Goal: Information Seeking & Learning: Learn about a topic

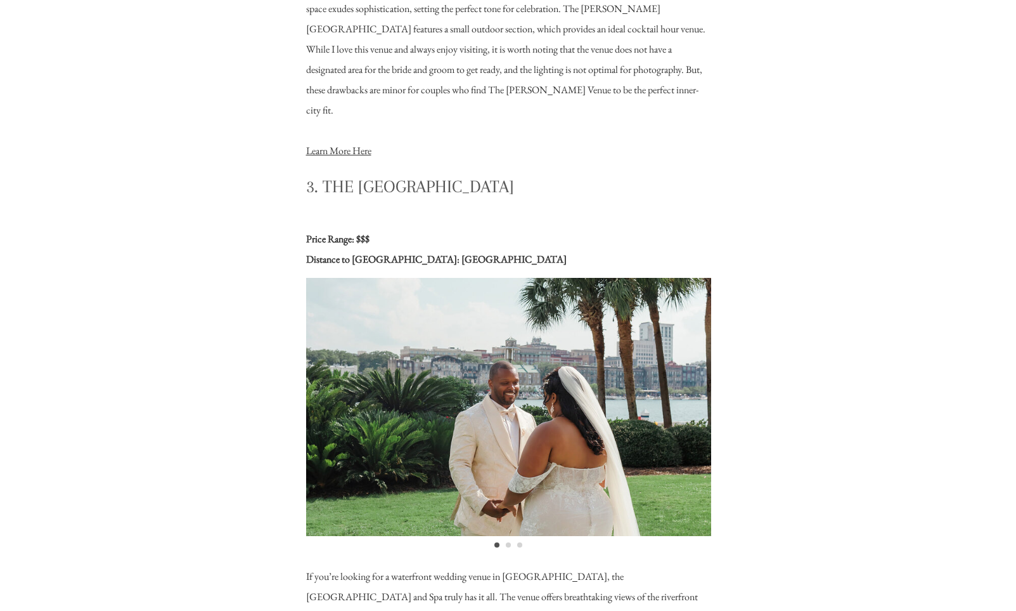
scroll to position [2628, 0]
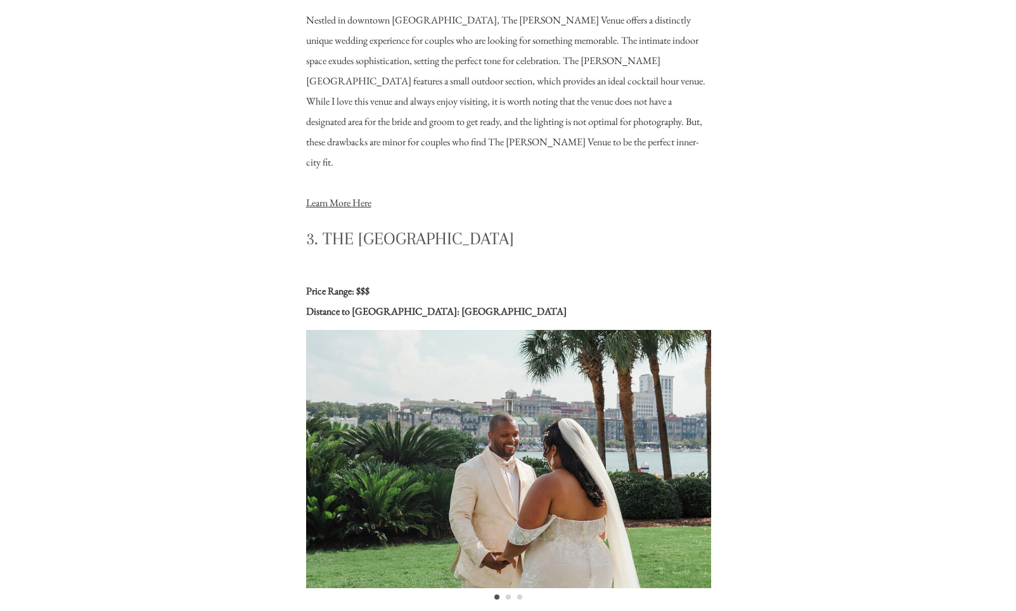
drag, startPoint x: 328, startPoint y: 237, endPoint x: 364, endPoint y: 263, distance: 44.2
click at [366, 252] on h3 "3. The Westin Savannah Harbor Golf Resort and Spa" at bounding box center [508, 239] width 405 height 25
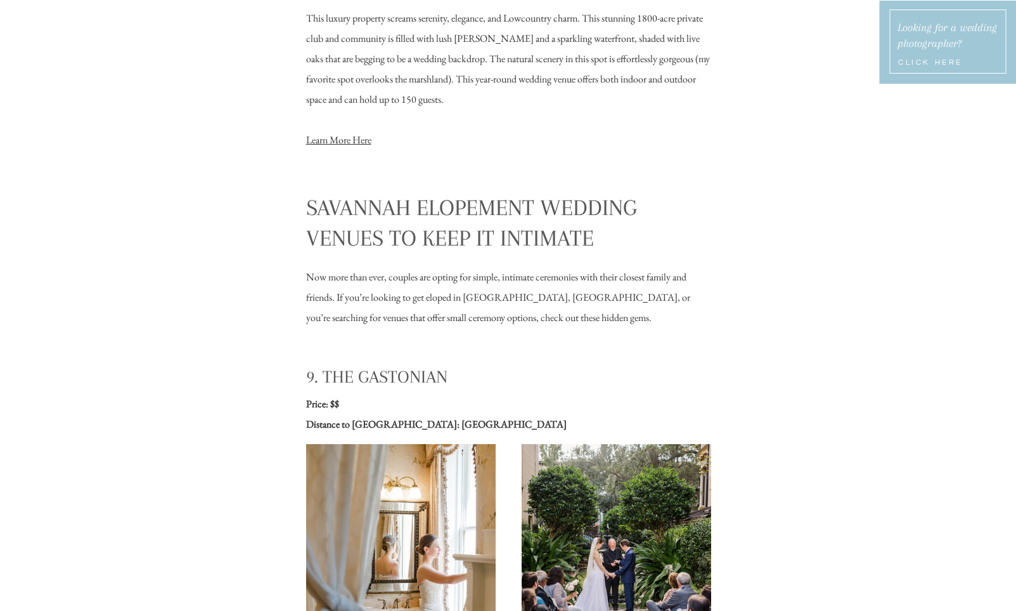
scroll to position [6399, 0]
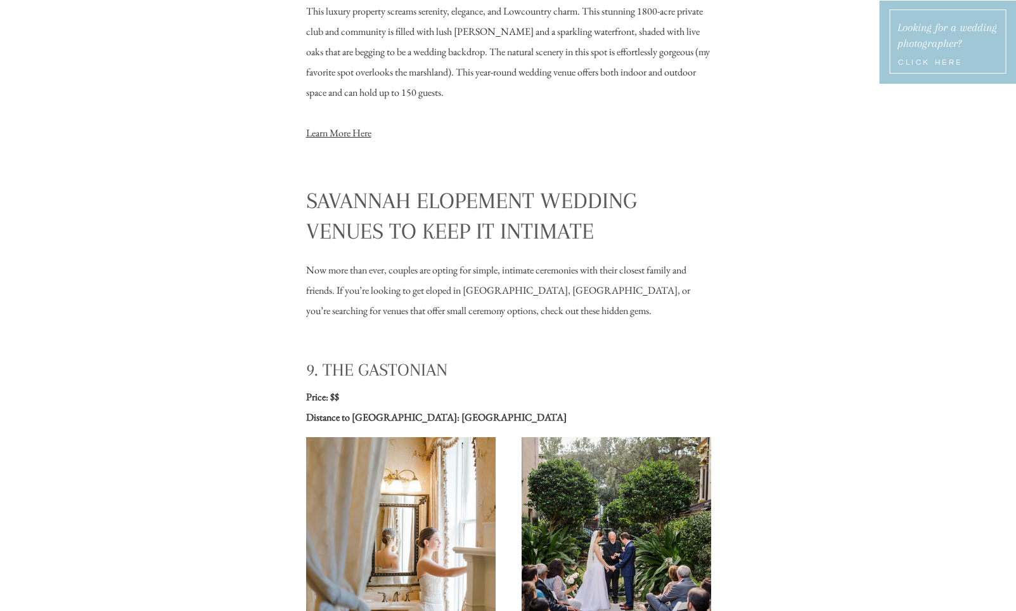
click at [314, 220] on h2 "Savannah Elopement Wedding Venues to Keep It Intimate" at bounding box center [508, 214] width 405 height 58
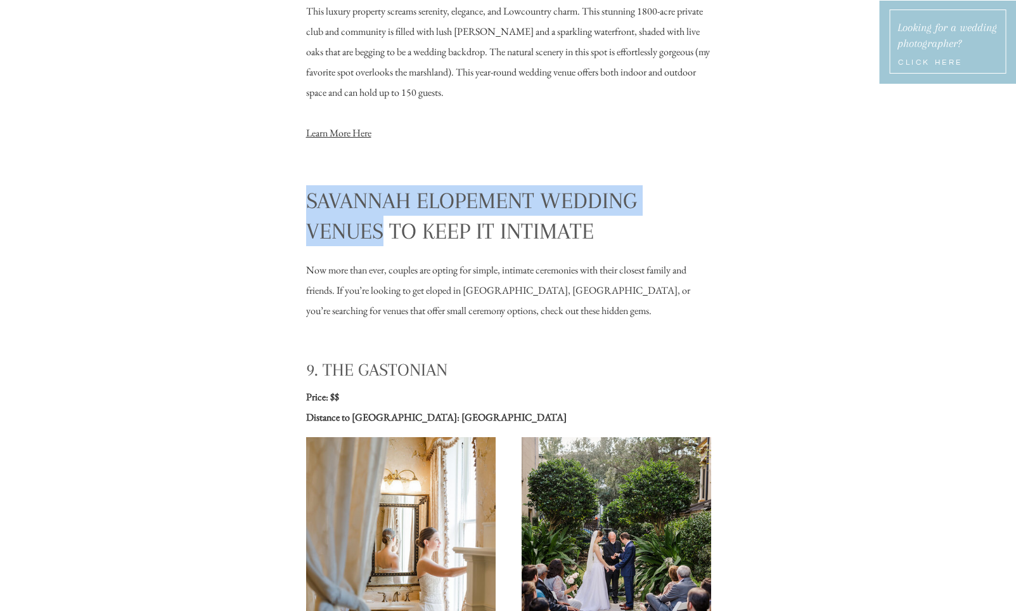
drag, startPoint x: 304, startPoint y: 191, endPoint x: 387, endPoint y: 226, distance: 89.3
copy h2 "Savannah Elopement Wedding Venues"
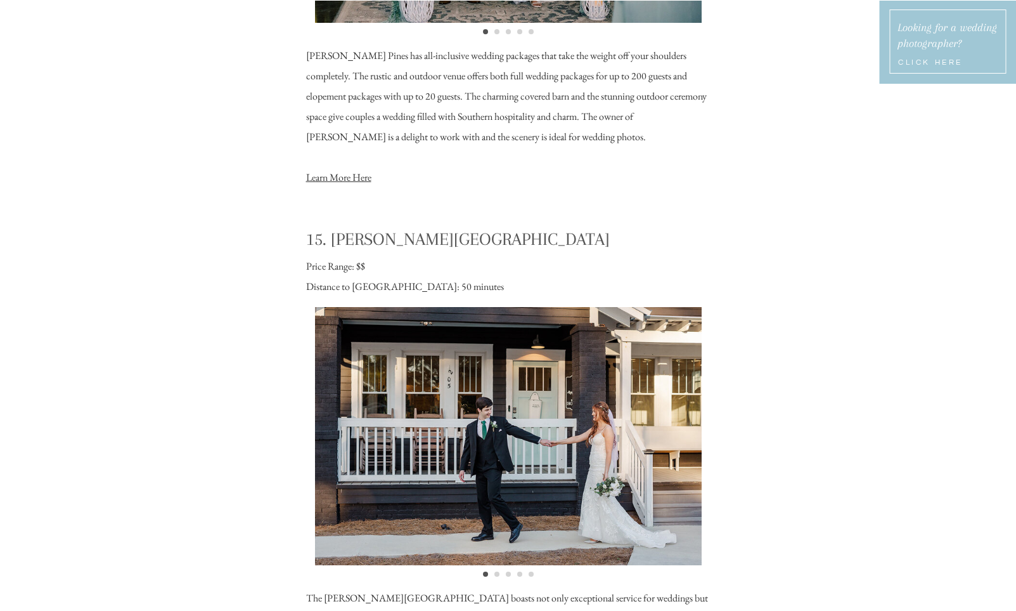
scroll to position [10177, 0]
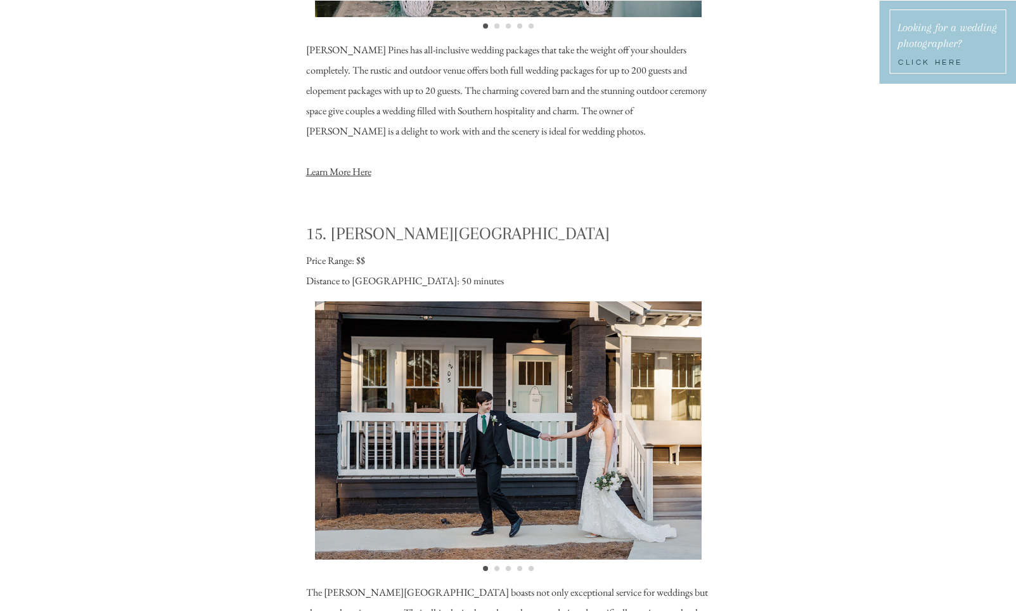
click at [923, 65] on h3 "Click Here" at bounding box center [950, 64] width 105 height 15
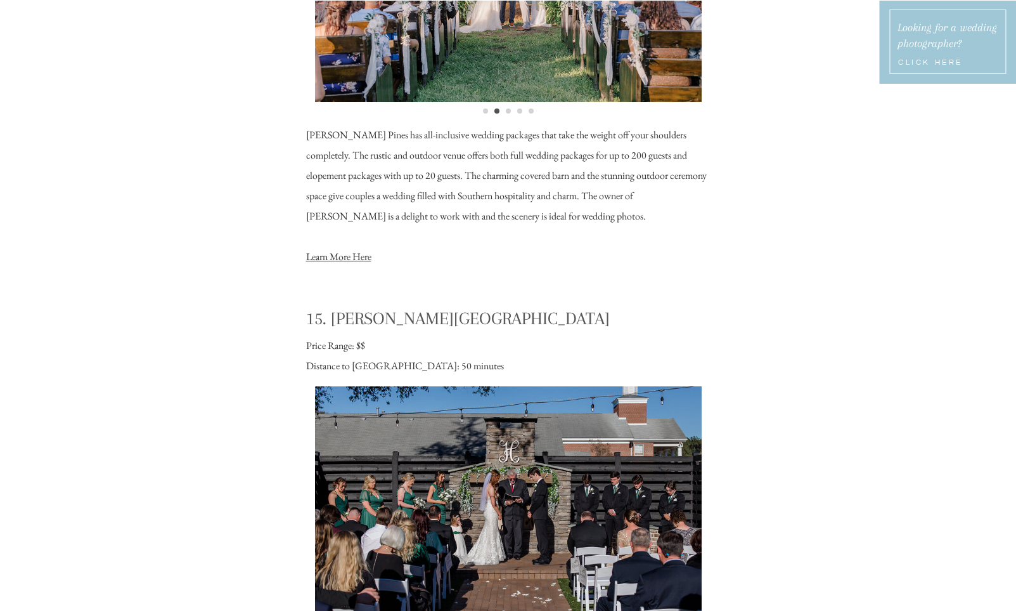
scroll to position [9799, 0]
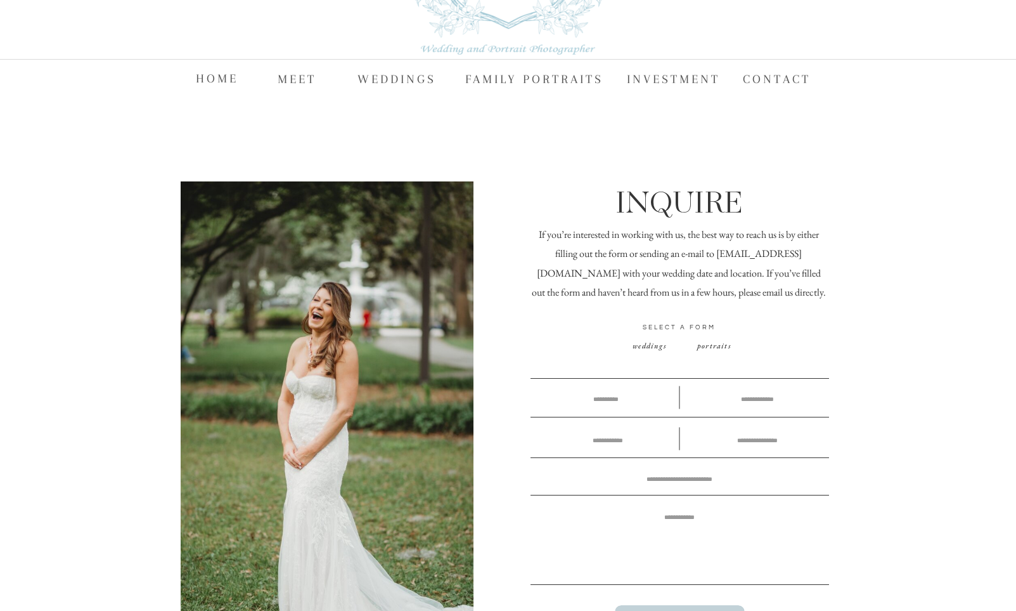
scroll to position [163, 0]
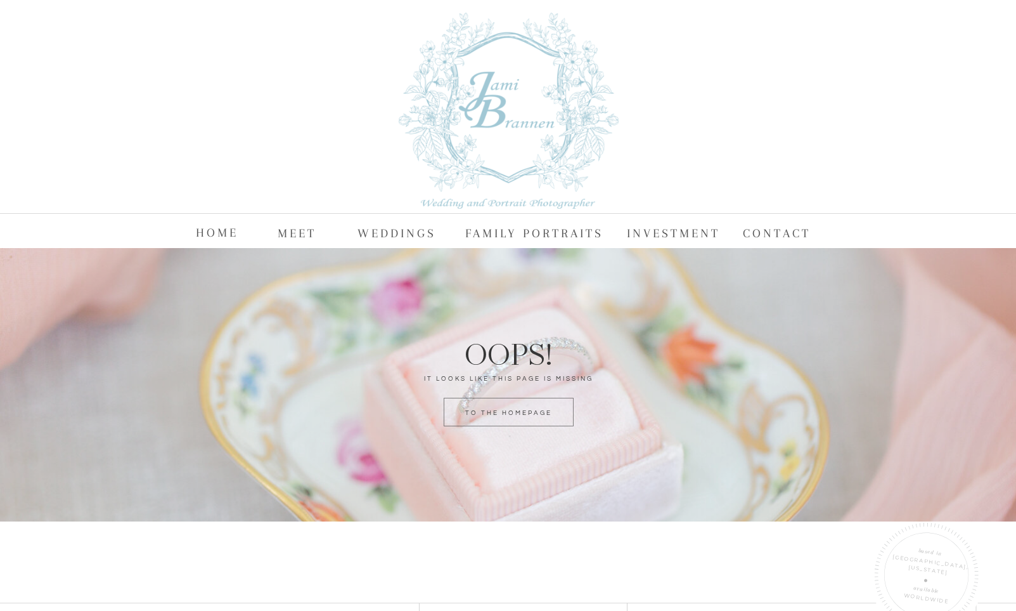
click at [474, 231] on nav "FAMILY PORTRAITS" at bounding box center [536, 232] width 143 height 19
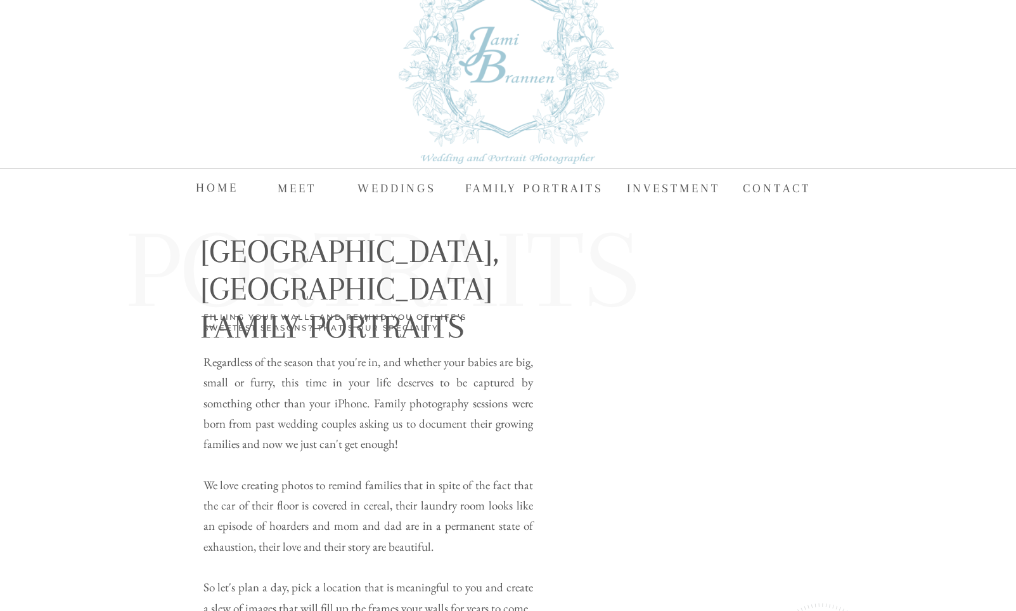
scroll to position [59, 0]
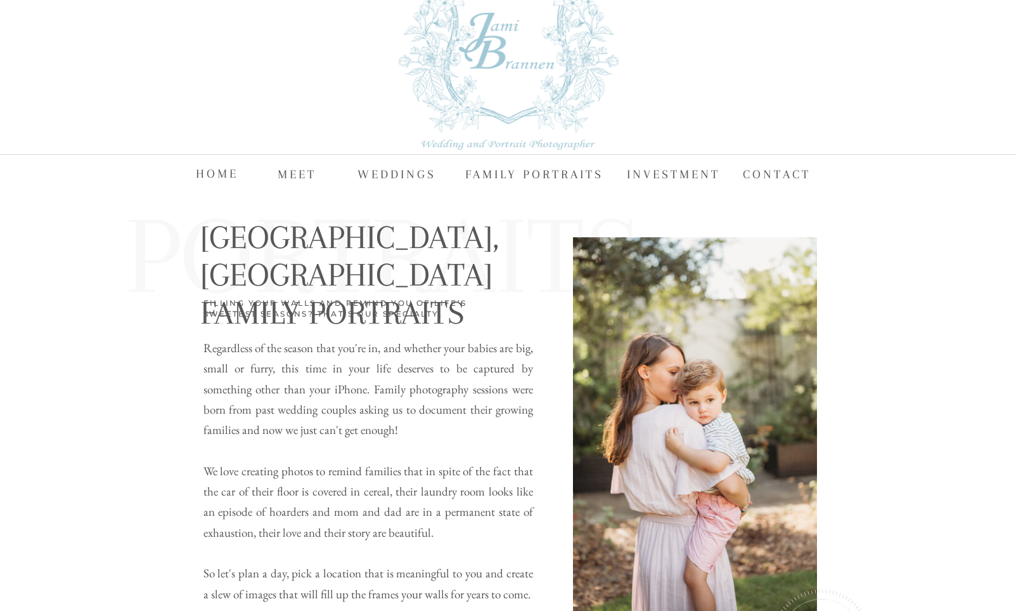
click at [673, 171] on nav "Investment" at bounding box center [675, 173] width 96 height 19
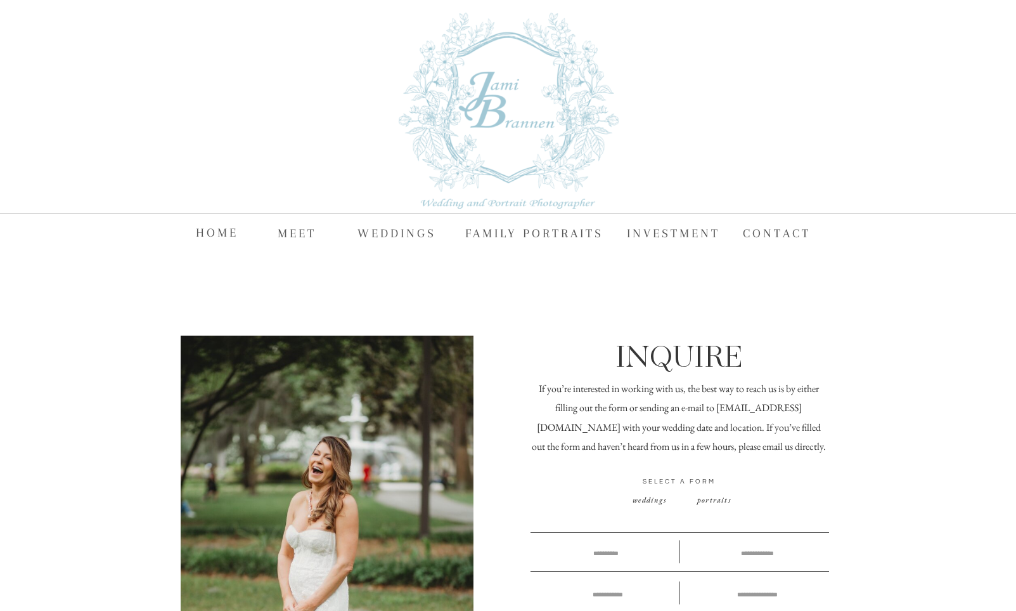
click at [675, 234] on nav "Investment" at bounding box center [675, 232] width 96 height 19
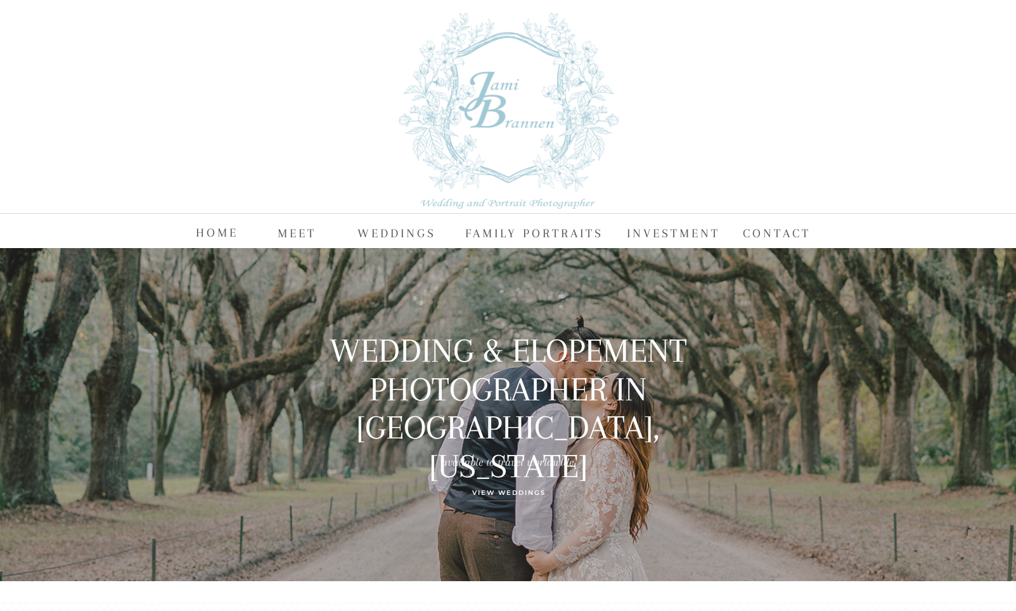
click at [304, 231] on nav "MEET" at bounding box center [298, 232] width 41 height 19
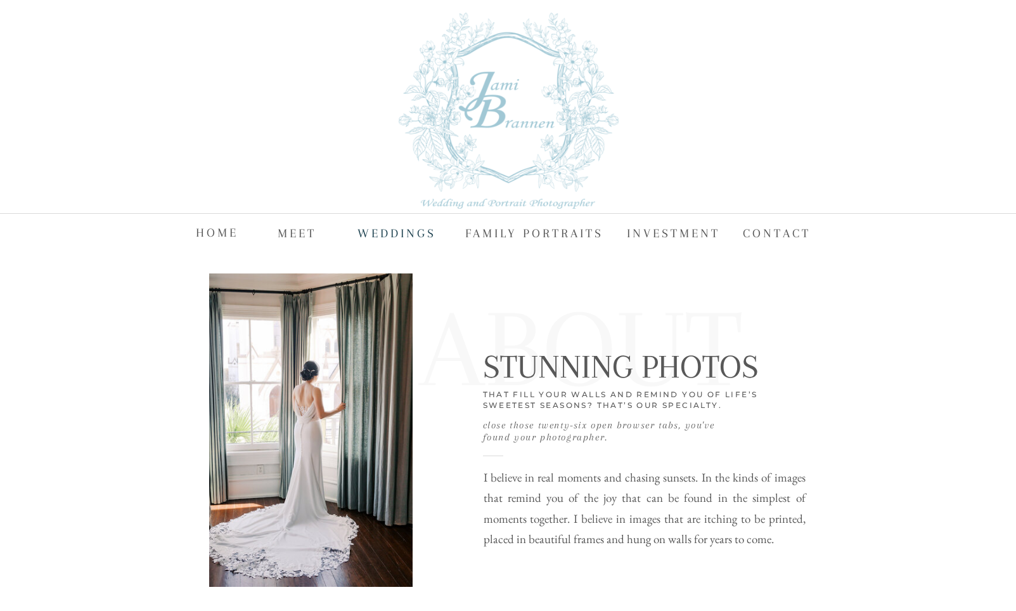
click at [387, 231] on nav "WEDDINGS" at bounding box center [397, 232] width 79 height 19
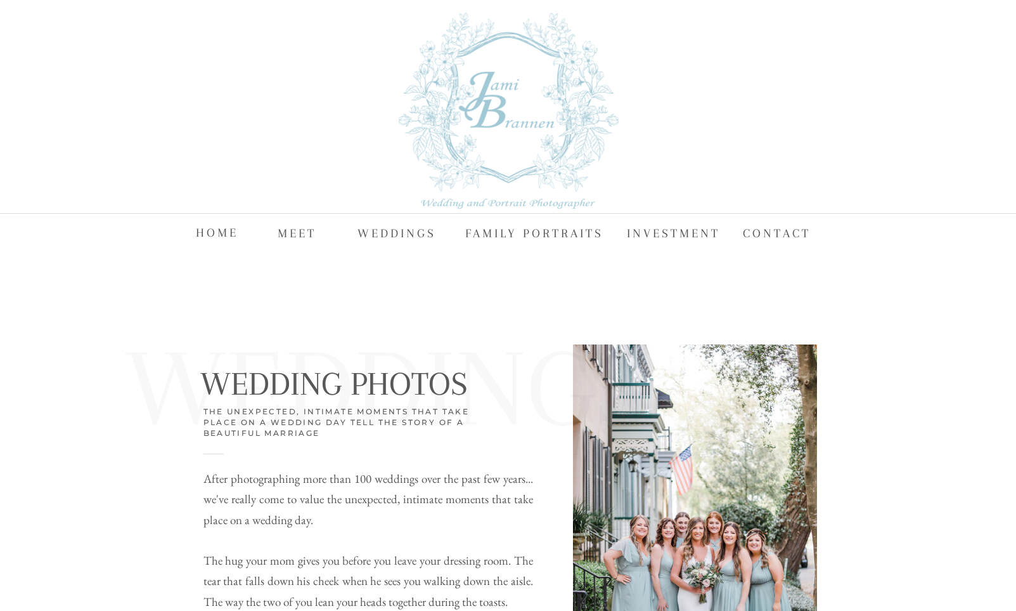
click at [506, 235] on nav "FAMILY PORTRAITS" at bounding box center [536, 232] width 143 height 19
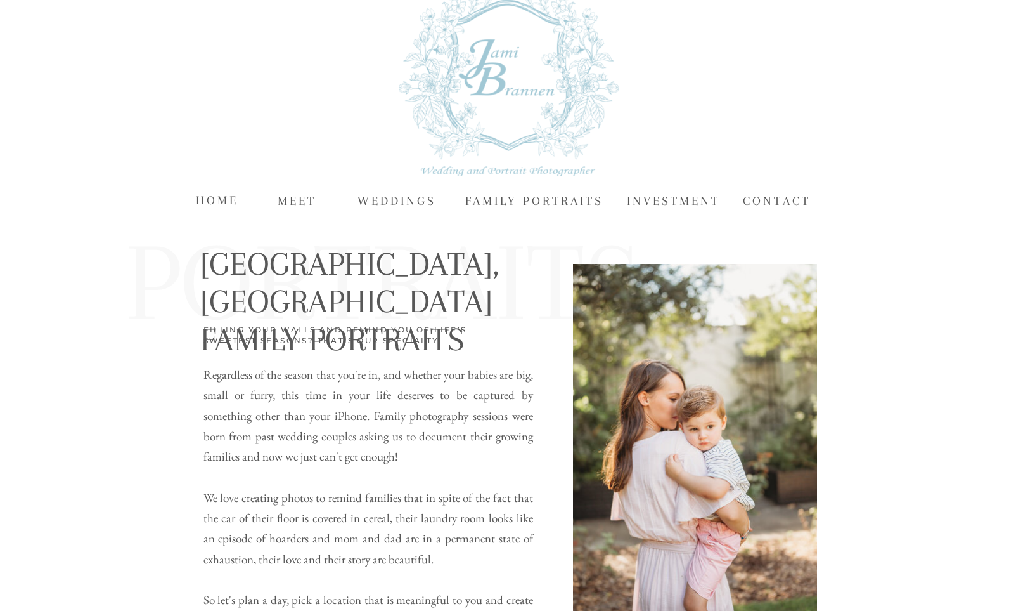
scroll to position [36, 0]
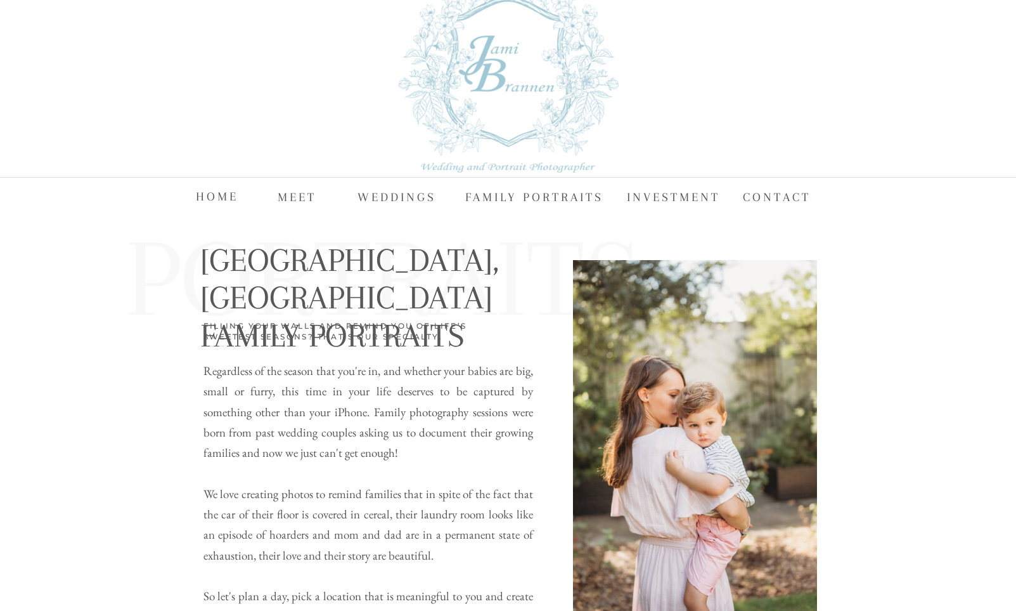
click at [502, 193] on nav "FAMILY PORTRAITS" at bounding box center [536, 195] width 143 height 19
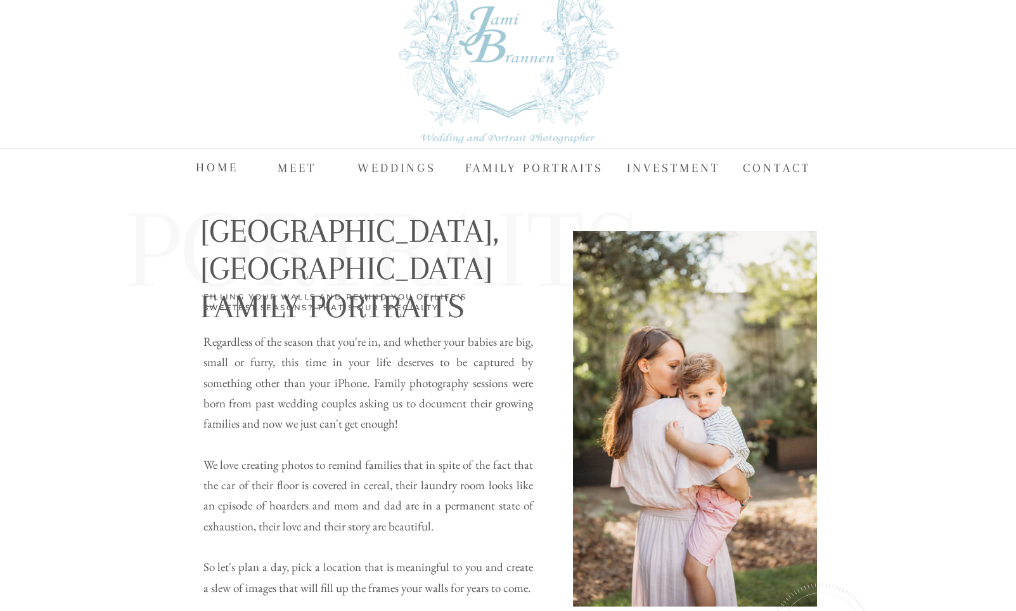
scroll to position [73, 0]
